Goal: Task Accomplishment & Management: Complete application form

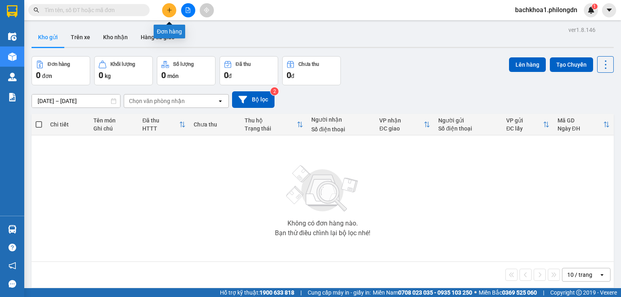
click at [172, 7] on button at bounding box center [169, 10] width 14 height 14
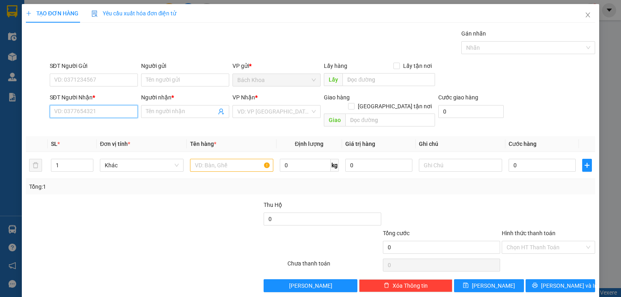
click at [55, 113] on input "SĐT Người Nhận *" at bounding box center [94, 111] width 88 height 13
click at [101, 142] on div "0834566081 - [PERSON_NAME]" at bounding box center [94, 140] width 80 height 9
type input "0834566081"
type input "THANH"
type input "DẦU GIÂY"
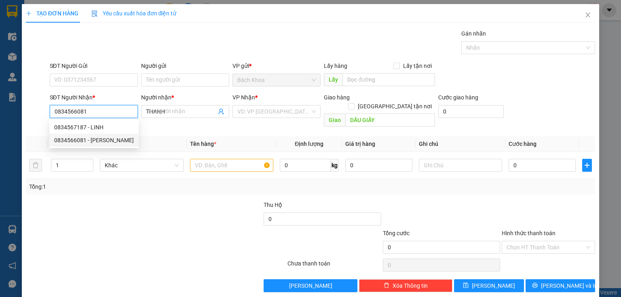
type input "50.000"
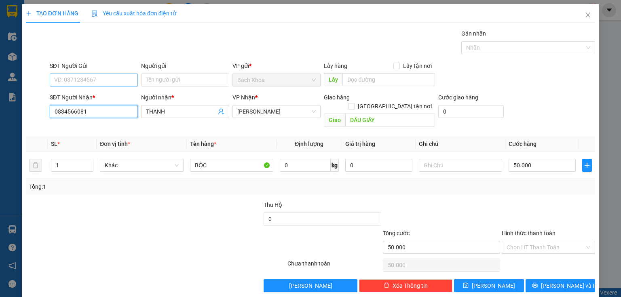
type input "0834566081"
click at [92, 79] on input "SĐT Người Gửi" at bounding box center [94, 80] width 88 height 13
click at [87, 111] on div "0949128706 - THU" at bounding box center [93, 108] width 78 height 9
type input "0949128706"
type input "THU"
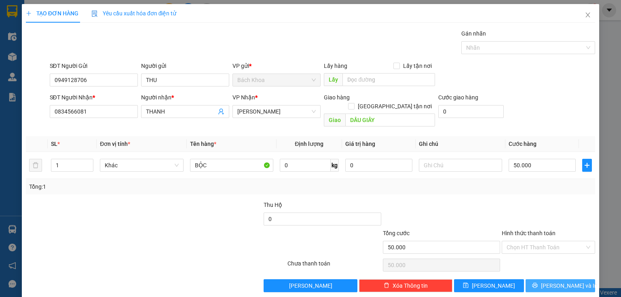
click at [541, 283] on button "[PERSON_NAME] và In" at bounding box center [561, 286] width 70 height 13
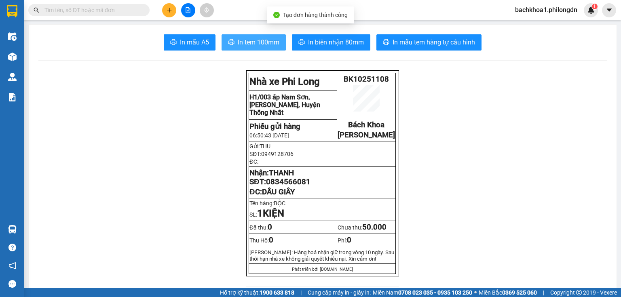
click at [256, 46] on span "In tem 100mm" at bounding box center [259, 42] width 42 height 10
click at [287, 187] on span "0834566081" at bounding box center [288, 182] width 45 height 9
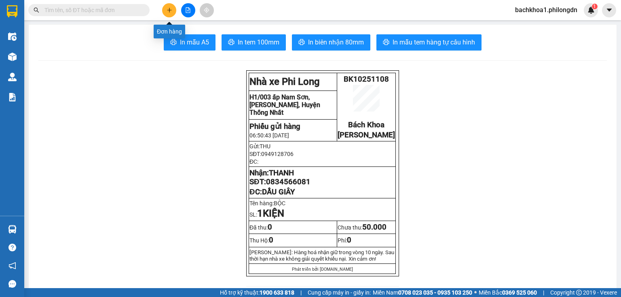
click at [170, 6] on button at bounding box center [169, 10] width 14 height 14
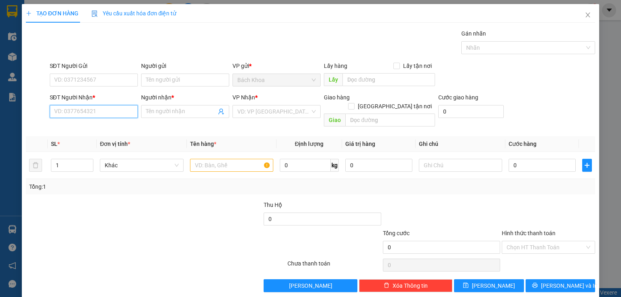
click at [85, 108] on input "SĐT Người Nhận *" at bounding box center [94, 111] width 88 height 13
click at [89, 127] on div "0355734885 - LINH" at bounding box center [93, 127] width 78 height 9
type input "0355734885"
type input "LINH"
type input "DC CẢNH THẢO NGUYÊN"
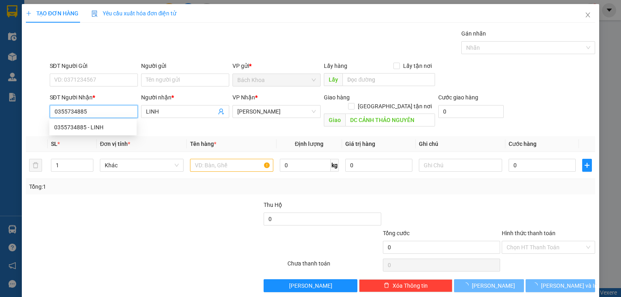
type input "50.000"
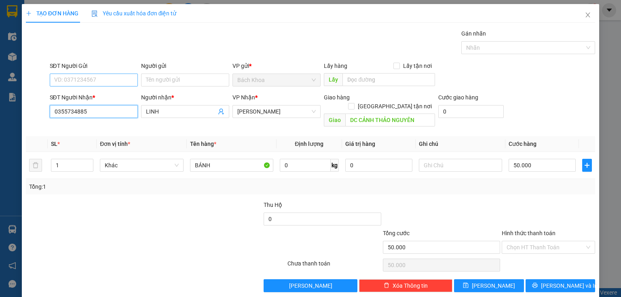
type input "0355734885"
click at [79, 82] on input "SĐT Người Gửi" at bounding box center [94, 80] width 88 height 13
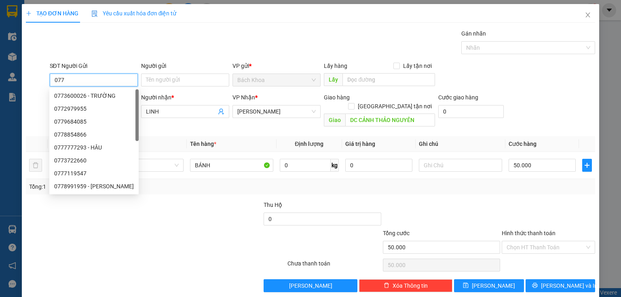
type input "0772"
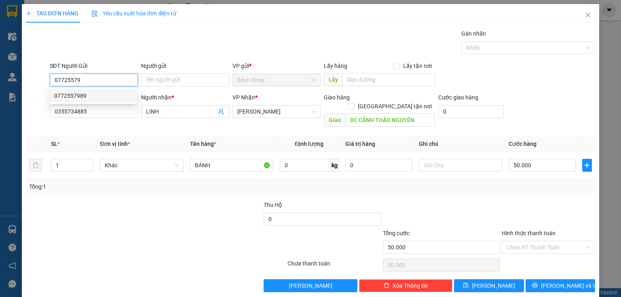
click at [79, 100] on div "0772557989" at bounding box center [93, 95] width 78 height 9
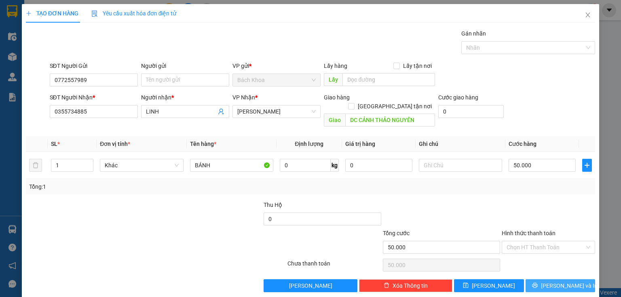
click at [566, 282] on span "[PERSON_NAME] và In" at bounding box center [569, 286] width 57 height 9
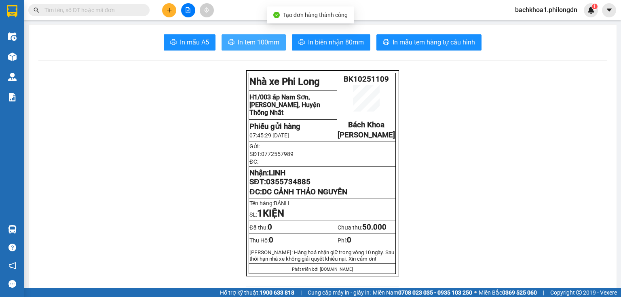
click at [260, 37] on span "In tem 100mm" at bounding box center [259, 42] width 42 height 10
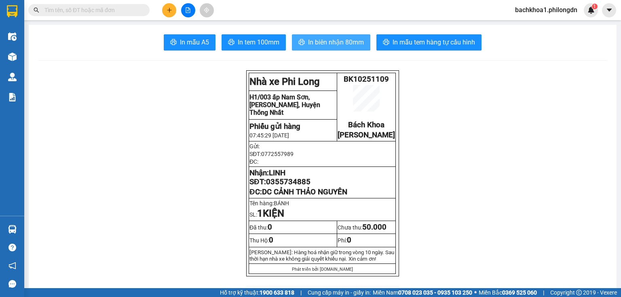
click at [341, 45] on span "In biên nhận 80mm" at bounding box center [336, 42] width 56 height 10
click at [289, 187] on span "0355734885" at bounding box center [288, 182] width 45 height 9
click at [172, 9] on icon "plus" at bounding box center [170, 10] width 6 height 6
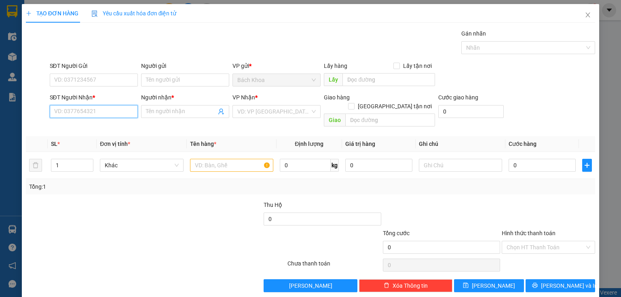
click at [131, 113] on input "SĐT Người Nhận *" at bounding box center [94, 111] width 88 height 13
type input "0933324426"
drag, startPoint x: 100, startPoint y: 112, endPoint x: 0, endPoint y: 130, distance: 101.9
click at [0, 130] on div "TẠO ĐƠN HÀNG Yêu cầu xuất hóa đơn điện tử Transit Pickup Surcharge Ids Transit …" at bounding box center [310, 148] width 621 height 297
click at [62, 127] on div "0933244426 - THI" at bounding box center [93, 127] width 78 height 9
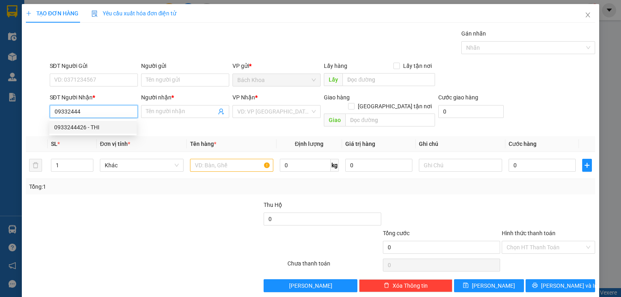
type input "0933244426"
type input "THI"
type input "DC 41"
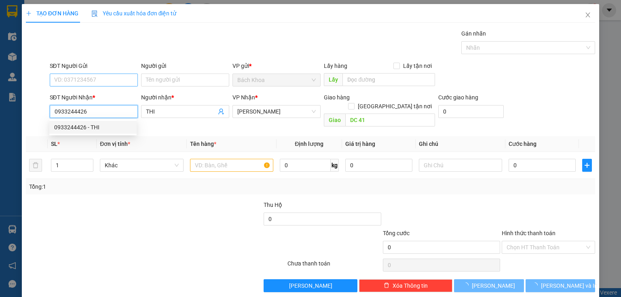
type input "100.000"
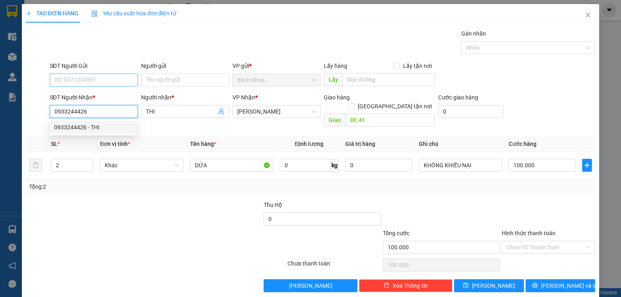
type input "0933244426"
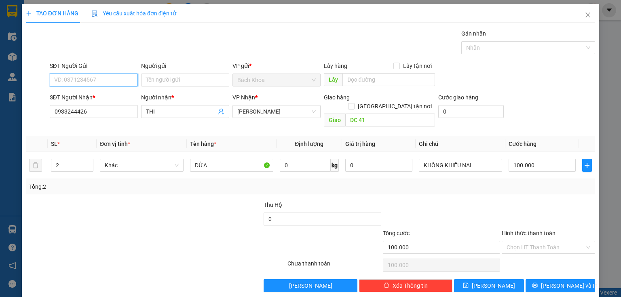
drag, startPoint x: 97, startPoint y: 83, endPoint x: 99, endPoint y: 75, distance: 7.9
click at [97, 80] on input "SĐT Người Gửi" at bounding box center [94, 80] width 88 height 13
drag, startPoint x: 100, startPoint y: 95, endPoint x: 105, endPoint y: 86, distance: 10.5
click at [101, 93] on div "0936747876 - HOA" at bounding box center [93, 95] width 78 height 9
type input "0936747876"
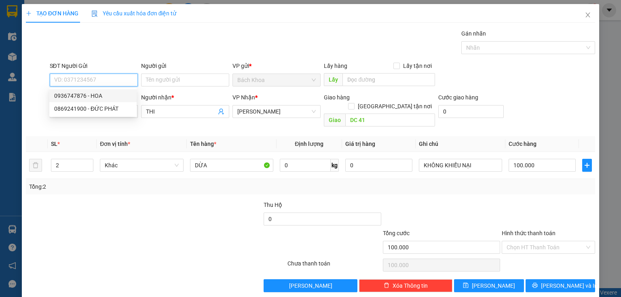
type input "HOA"
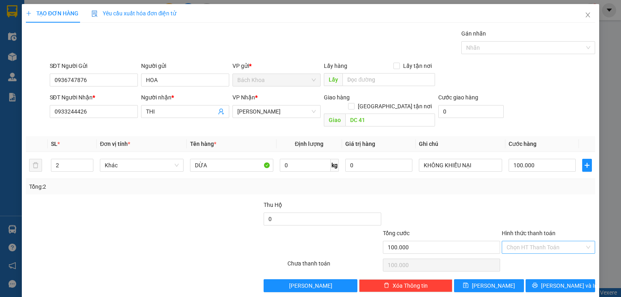
click at [516, 242] on input "Hình thức thanh toán" at bounding box center [546, 248] width 78 height 12
click at [515, 252] on div "Tại văn phòng" at bounding box center [544, 254] width 83 height 9
click at [536, 280] on button "[PERSON_NAME] và In" at bounding box center [561, 286] width 70 height 13
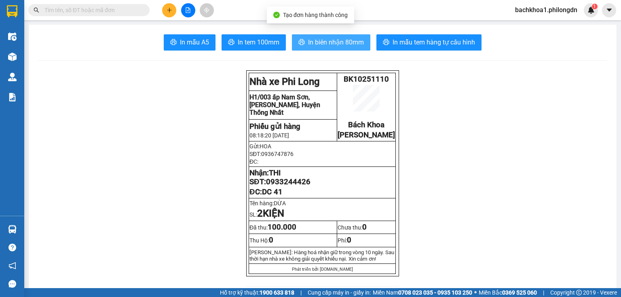
click at [348, 40] on span "In biên nhận 80mm" at bounding box center [336, 42] width 56 height 10
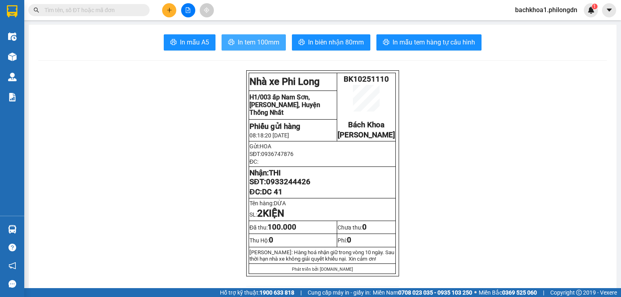
click at [239, 42] on span "In tem 100mm" at bounding box center [259, 42] width 42 height 10
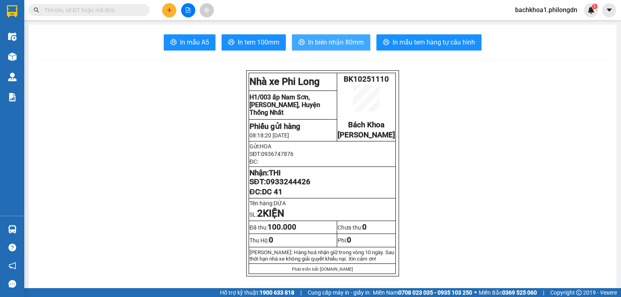
click at [350, 40] on span "In biên nhận 80mm" at bounding box center [336, 42] width 56 height 10
click at [282, 187] on span "0933244426" at bounding box center [288, 182] width 45 height 9
click at [165, 9] on button at bounding box center [169, 10] width 14 height 14
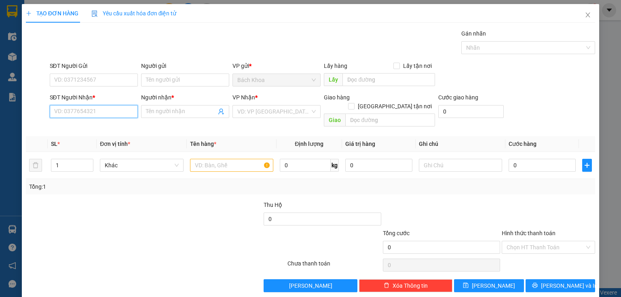
click at [113, 116] on input "SĐT Người Nhận *" at bounding box center [94, 111] width 88 height 13
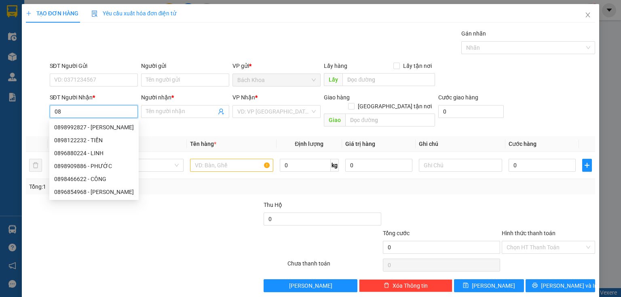
type input "0"
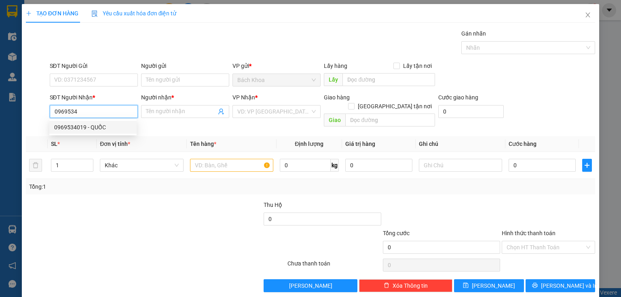
click at [85, 127] on div "0969534019 - QUỐC" at bounding box center [93, 127] width 78 height 9
type input "0969534019"
type input "QUỐC"
type input "[PERSON_NAME]"
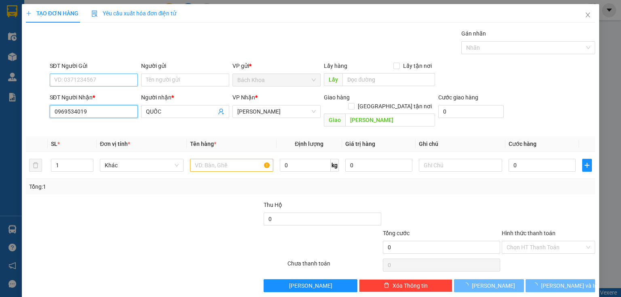
type input "40.000"
type input "0969534019"
click at [101, 79] on input "SĐT Người Gửi" at bounding box center [94, 80] width 88 height 13
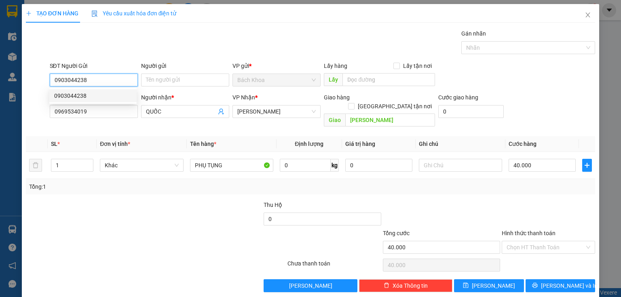
click at [89, 96] on div "0903044238" at bounding box center [93, 95] width 78 height 9
type input "0903044238"
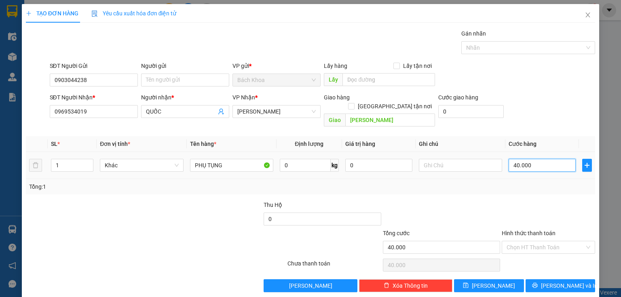
click at [542, 162] on input "40.000" at bounding box center [542, 165] width 67 height 13
type input "3"
type input "30"
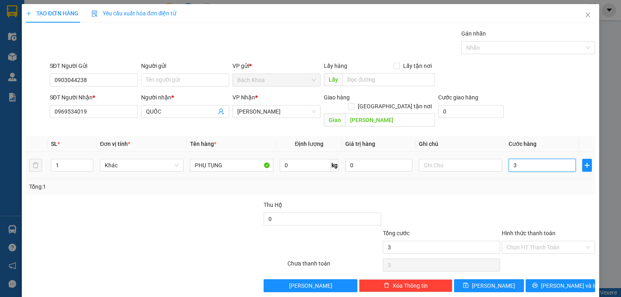
type input "30"
type input "300"
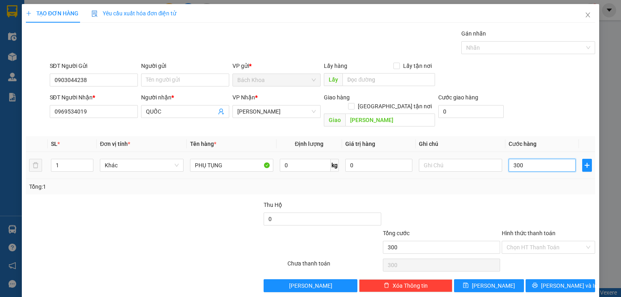
type input "3.000"
type input "30.000"
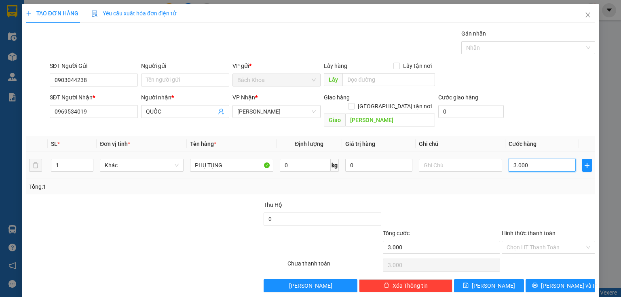
type input "30.000"
click at [527, 242] on input "Hình thức thanh toán" at bounding box center [546, 248] width 78 height 12
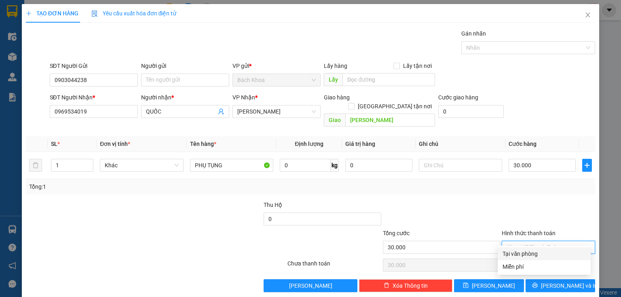
click at [528, 251] on div "Tại văn phòng" at bounding box center [544, 254] width 83 height 9
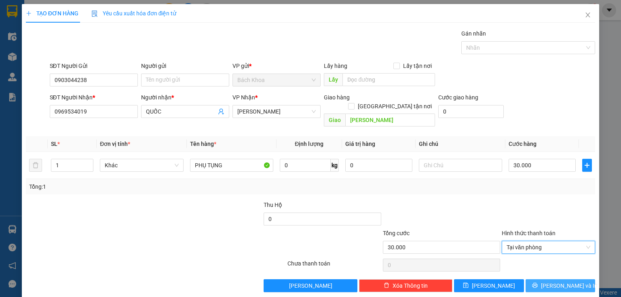
drag, startPoint x: 527, startPoint y: 267, endPoint x: 530, endPoint y: 271, distance: 5.8
click at [529, 269] on div "Transit Pickup Surcharge Ids Transit Deliver Surcharge Ids Transit Deliver Surc…" at bounding box center [311, 160] width 570 height 263
click at [532, 280] on button "[PERSON_NAME] và In" at bounding box center [561, 286] width 70 height 13
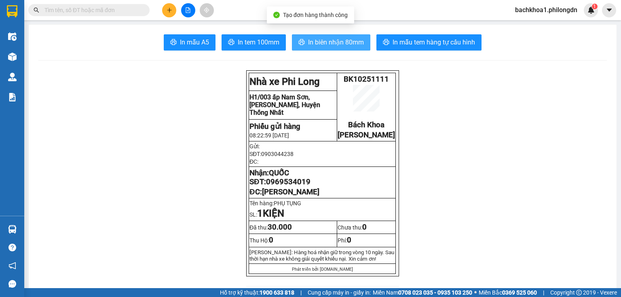
click at [322, 45] on span "In biên nhận 80mm" at bounding box center [336, 42] width 56 height 10
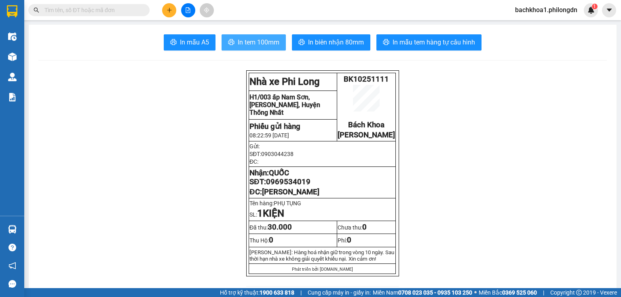
click at [261, 44] on span "In tem 100mm" at bounding box center [259, 42] width 42 height 10
click at [259, 42] on span "In tem 100mm" at bounding box center [259, 42] width 42 height 10
click at [261, 157] on span "0903044238" at bounding box center [277, 154] width 32 height 6
drag, startPoint x: 261, startPoint y: 160, endPoint x: 312, endPoint y: 160, distance: 51.0
click at [312, 157] on p "SĐT: 0903044238" at bounding box center [323, 154] width 146 height 6
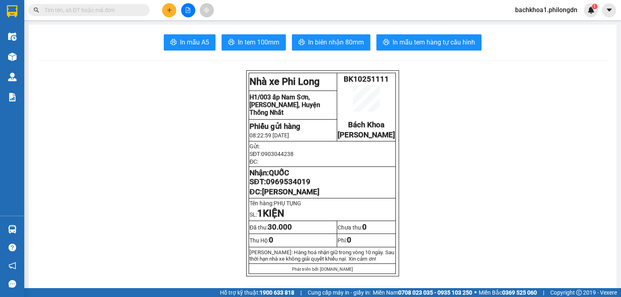
click at [301, 187] on span "0969534019" at bounding box center [288, 182] width 45 height 9
click at [167, 10] on icon "plus" at bounding box center [170, 10] width 6 height 6
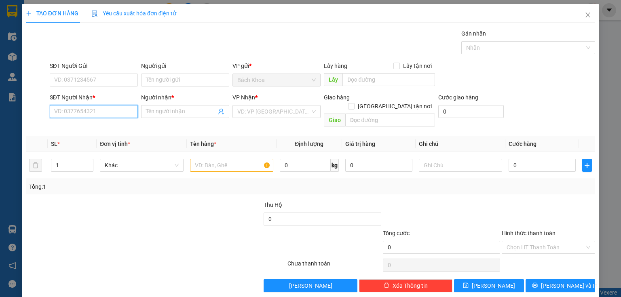
click at [106, 112] on input "SĐT Người Nhận *" at bounding box center [94, 111] width 88 height 13
click at [117, 125] on div "0372588347 - ." at bounding box center [93, 127] width 78 height 9
type input "0372588347"
type input "."
type input "[PERSON_NAME]"
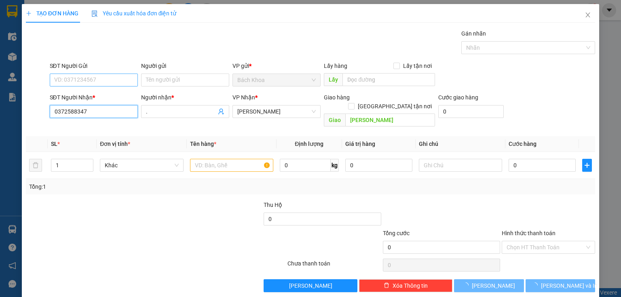
type input "0372588347"
click at [116, 81] on input "SĐT Người Gửi" at bounding box center [94, 80] width 88 height 13
type input "50.000"
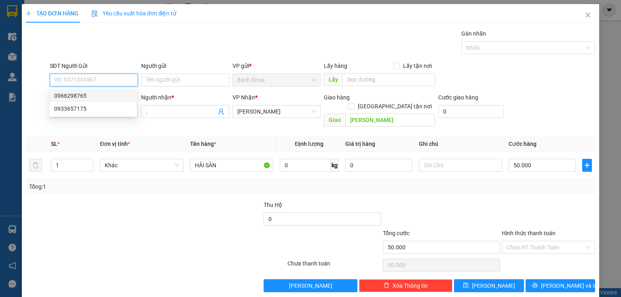
click at [111, 94] on div "0966298765" at bounding box center [93, 95] width 78 height 9
type input "0966298765"
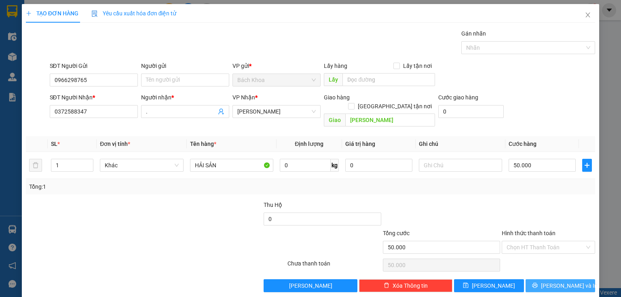
drag, startPoint x: 542, startPoint y: 274, endPoint x: 534, endPoint y: 270, distance: 8.9
click at [538, 283] on icon "printer" at bounding box center [534, 285] width 5 height 5
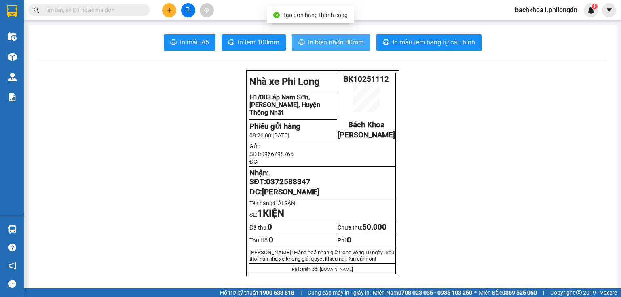
click at [351, 41] on span "In biên nhận 80mm" at bounding box center [336, 42] width 56 height 10
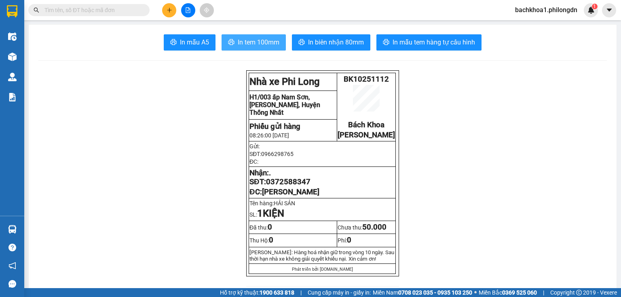
click at [244, 47] on span "In tem 100mm" at bounding box center [259, 42] width 42 height 10
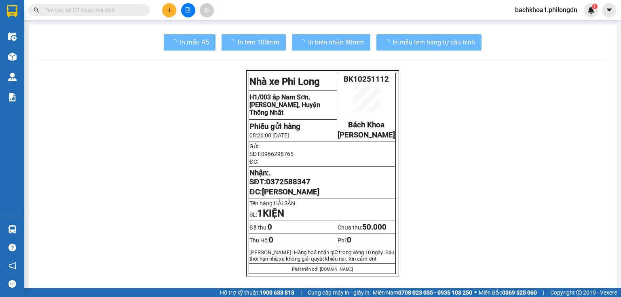
click at [293, 187] on span "0372588347" at bounding box center [288, 182] width 45 height 9
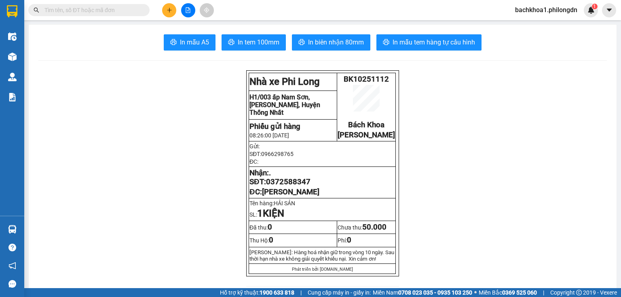
click at [293, 187] on span "0372588347" at bounding box center [288, 182] width 45 height 9
